Goal: Obtain resource: Obtain resource

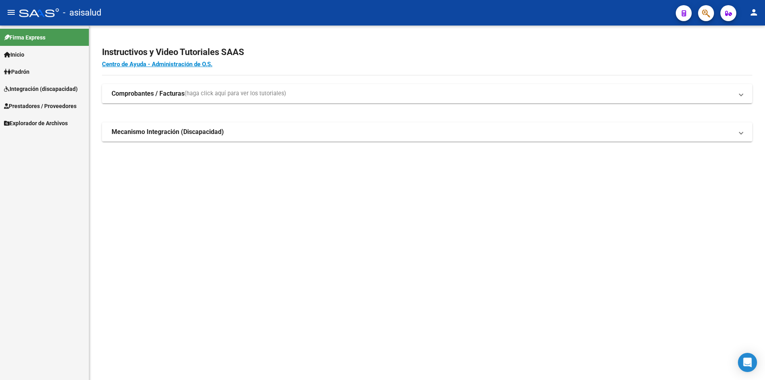
click at [58, 108] on span "Prestadores / Proveedores" at bounding box center [40, 106] width 73 height 9
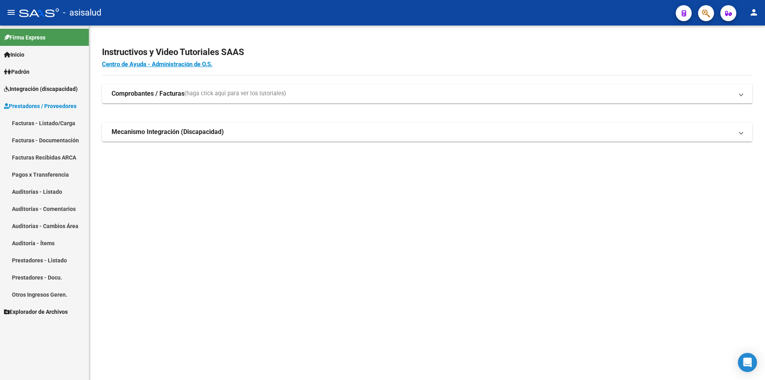
click at [49, 103] on span "Prestadores / Proveedores" at bounding box center [40, 106] width 73 height 9
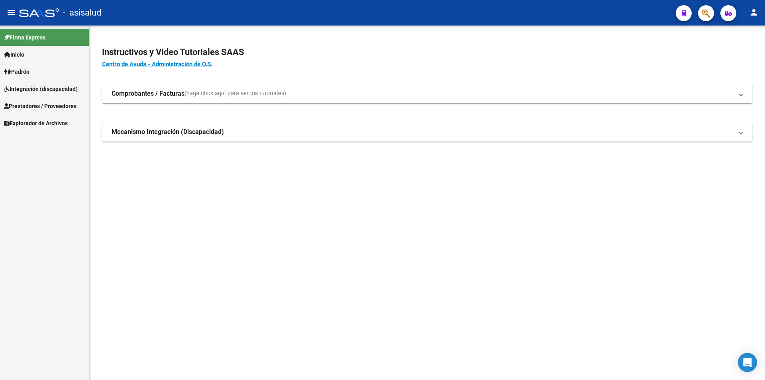
click at [49, 89] on span "Integración (discapacidad)" at bounding box center [41, 88] width 74 height 9
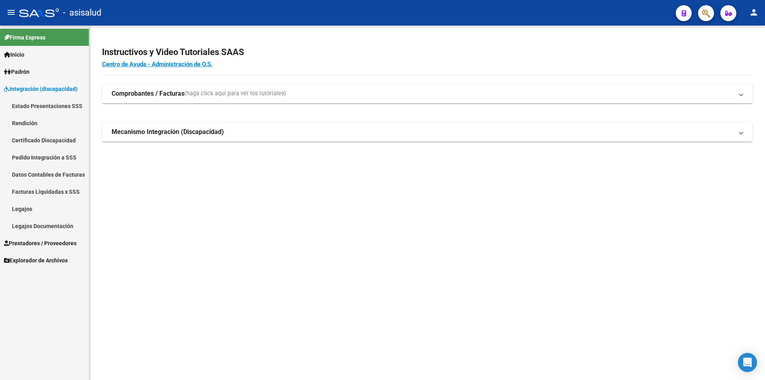
click at [51, 154] on link "Pedido Integración a SSS" at bounding box center [44, 157] width 89 height 17
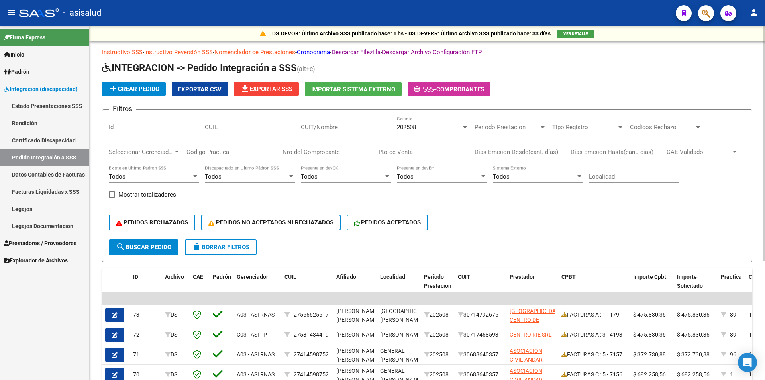
click at [258, 90] on span "file_download Exportar SSS" at bounding box center [266, 88] width 52 height 7
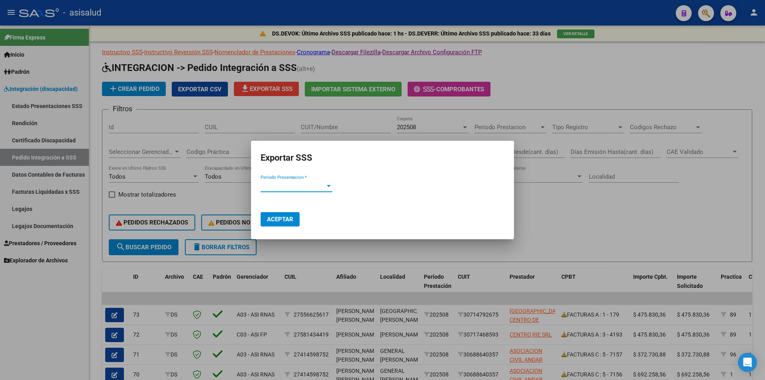
click at [271, 187] on span "Periodo Presentacion *" at bounding box center [293, 185] width 65 height 7
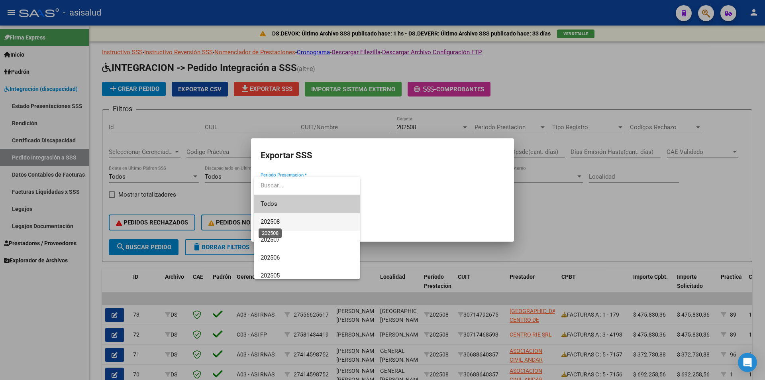
click at [270, 221] on span "202508" at bounding box center [270, 221] width 19 height 7
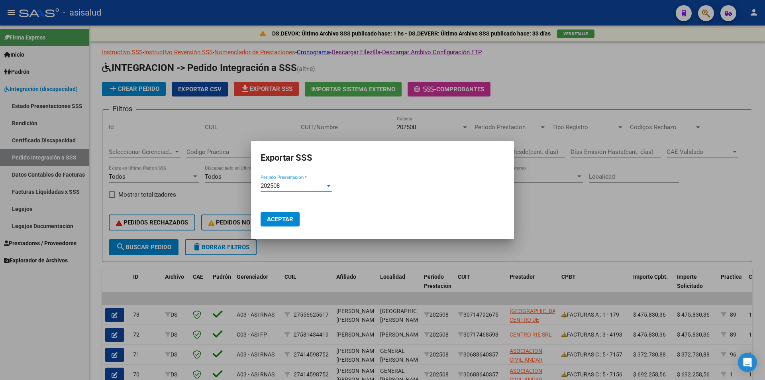
click at [270, 220] on span "Aceptar" at bounding box center [280, 219] width 26 height 7
